Goal: Task Accomplishment & Management: Complete application form

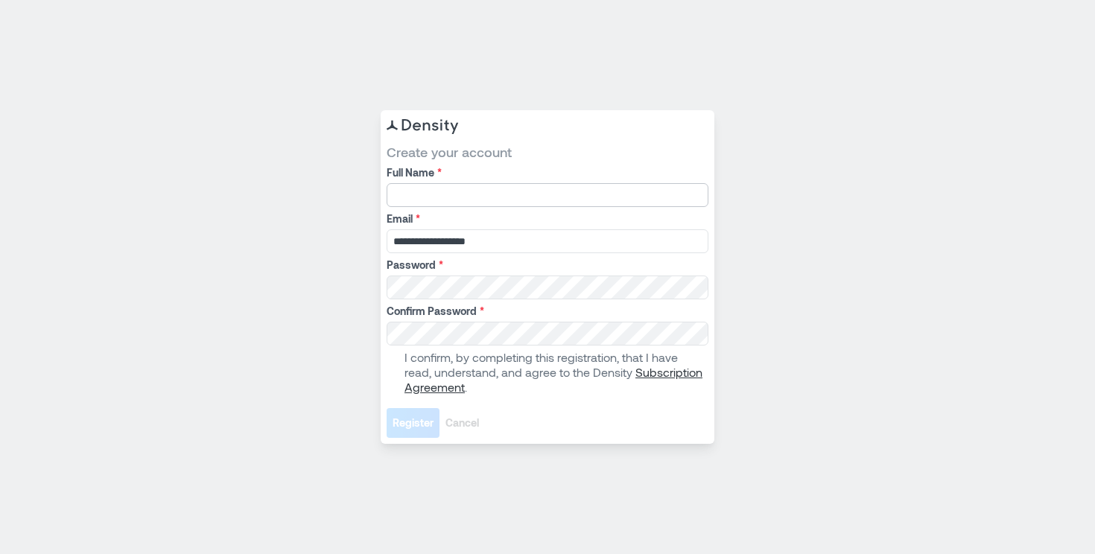
click at [539, 197] on input "Full Name *" at bounding box center [548, 195] width 322 height 24
type input "**********"
click at [396, 372] on span at bounding box center [393, 373] width 12 height 12
click at [420, 415] on button "Register" at bounding box center [413, 423] width 53 height 30
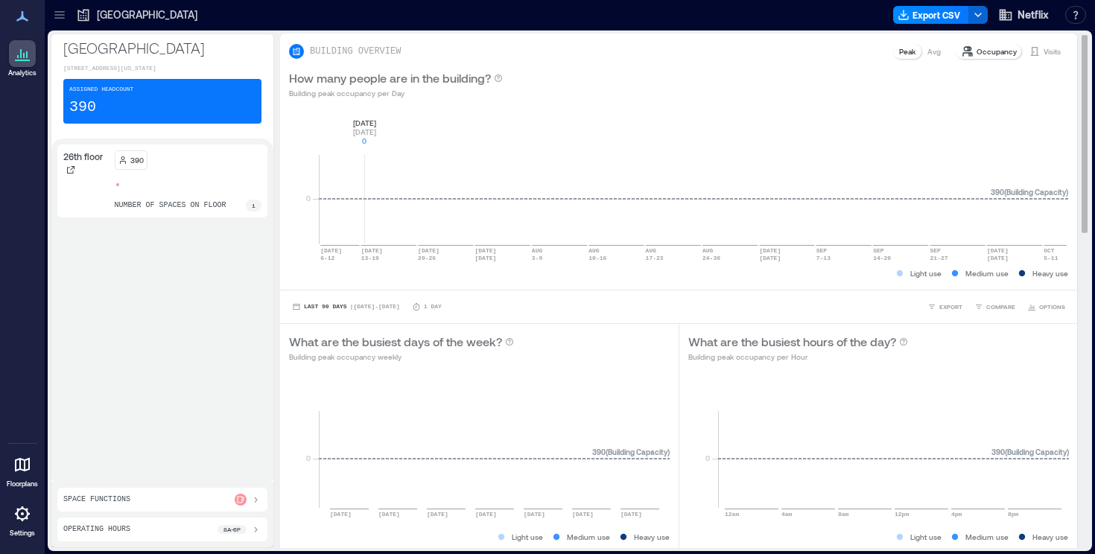
click at [365, 192] on rect at bounding box center [693, 180] width 749 height 127
click at [650, 200] on rect at bounding box center [693, 180] width 749 height 127
click at [981, 53] on p "Occupancy" at bounding box center [997, 51] width 40 height 12
click at [389, 47] on p "BUILDING OVERVIEW" at bounding box center [355, 51] width 91 height 12
